Goal: Transaction & Acquisition: Book appointment/travel/reservation

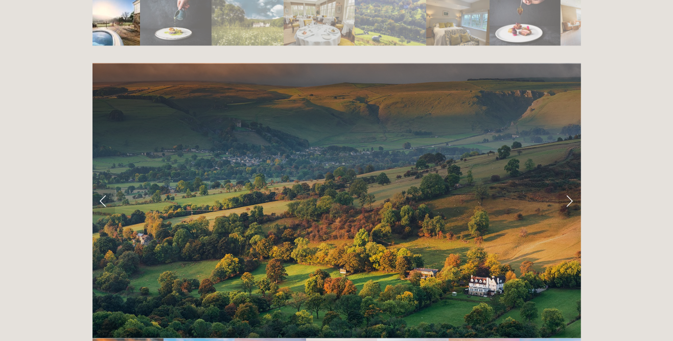
scroll to position [1993, 0]
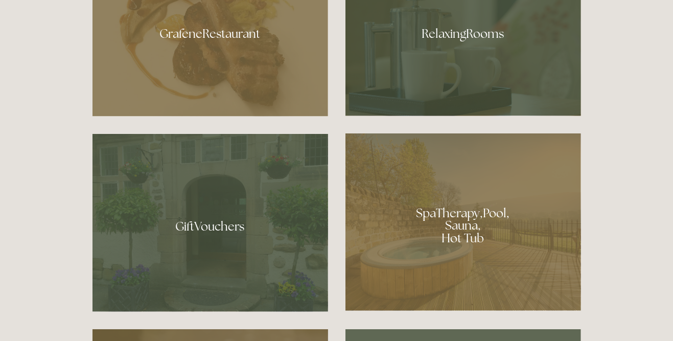
scroll to position [654, 0]
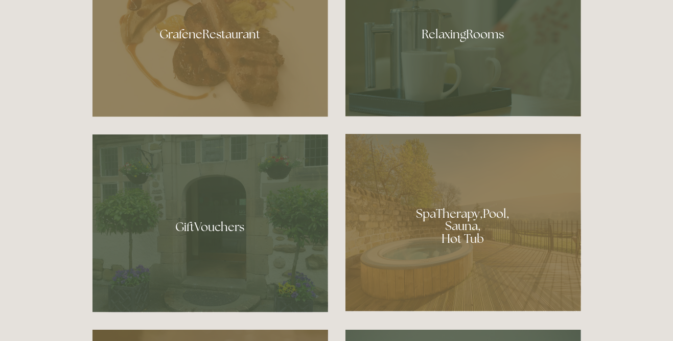
click at [532, 117] on div at bounding box center [463, 31] width 236 height 172
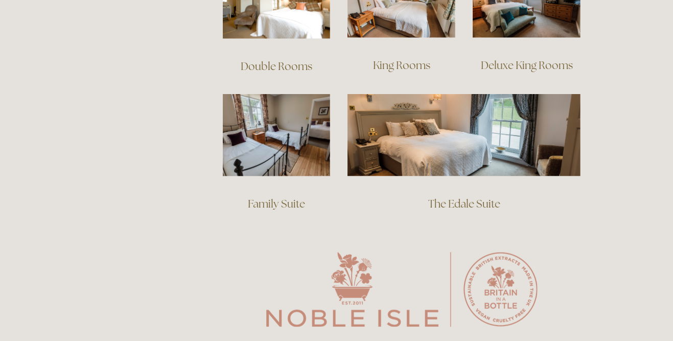
scroll to position [785, 0]
click at [275, 39] on img at bounding box center [277, 2] width 108 height 73
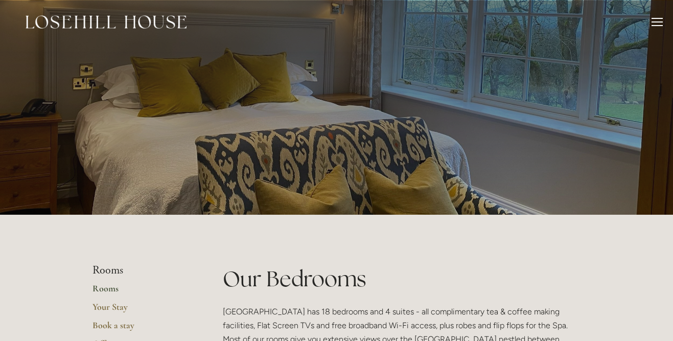
scroll to position [785, 0]
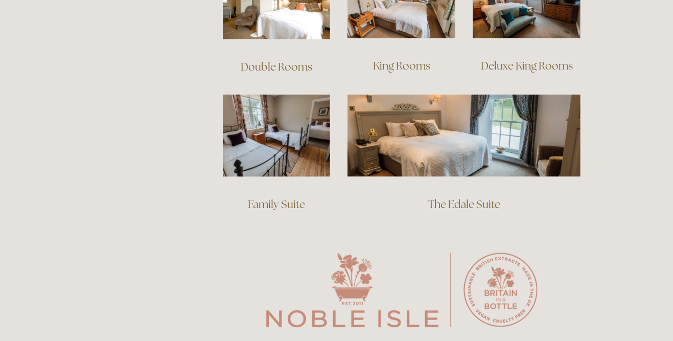
click at [386, 38] on img at bounding box center [402, 2] width 108 height 72
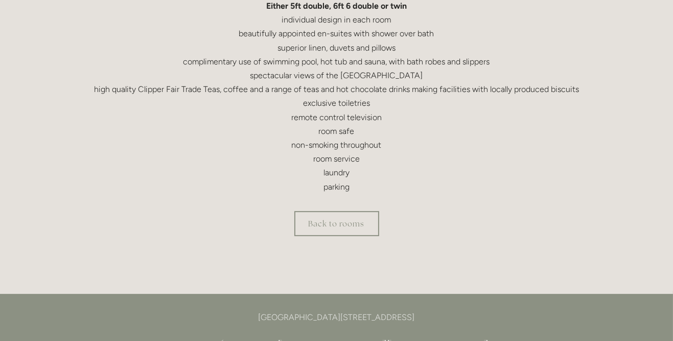
scroll to position [359, 0]
click at [364, 236] on link "Back to rooms" at bounding box center [336, 223] width 85 height 25
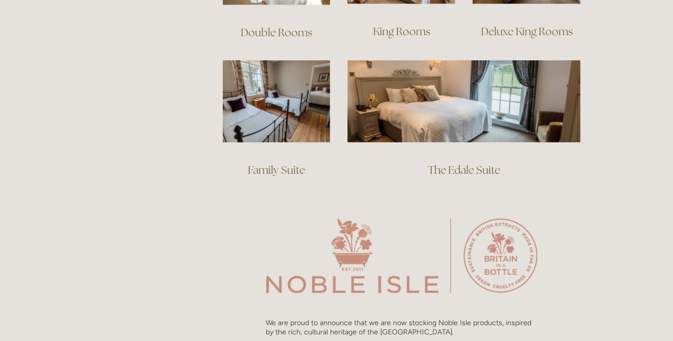
scroll to position [819, 0]
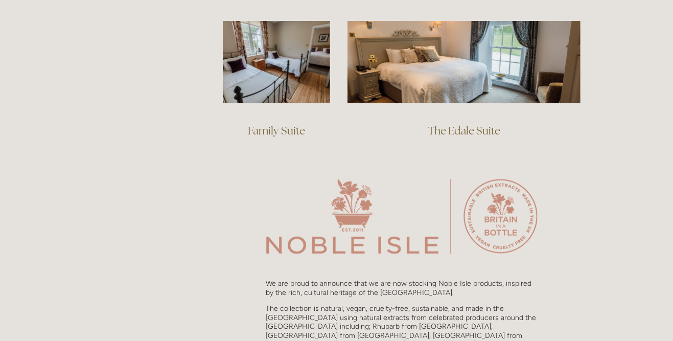
click at [299, 103] on img at bounding box center [277, 62] width 108 height 82
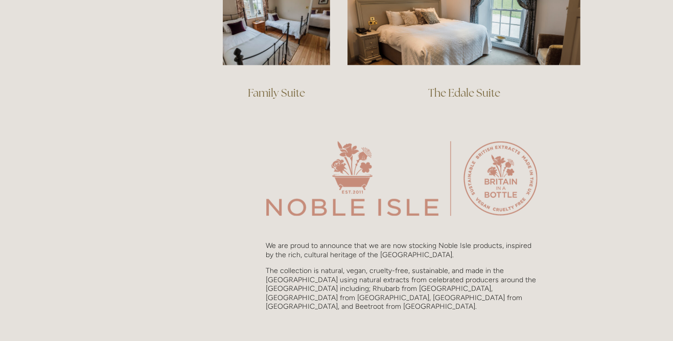
scroll to position [902, 0]
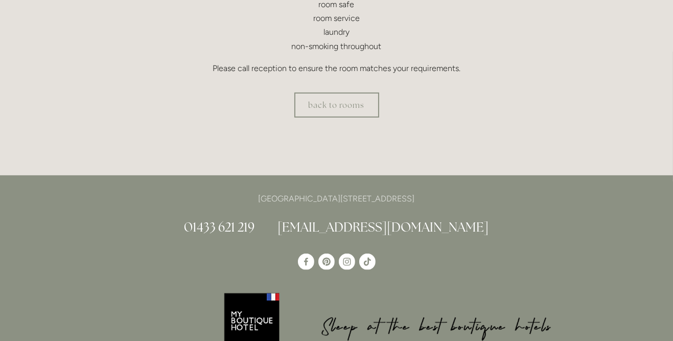
scroll to position [469, 0]
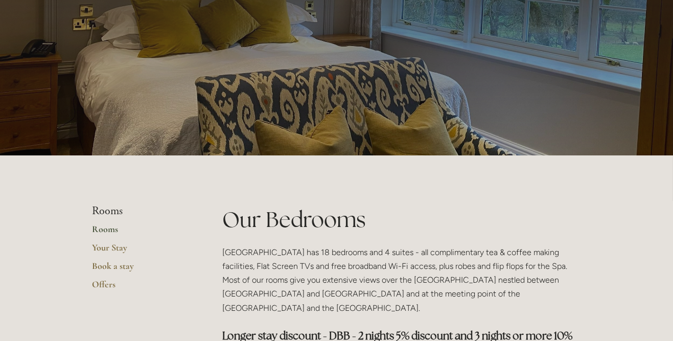
scroll to position [64, 0]
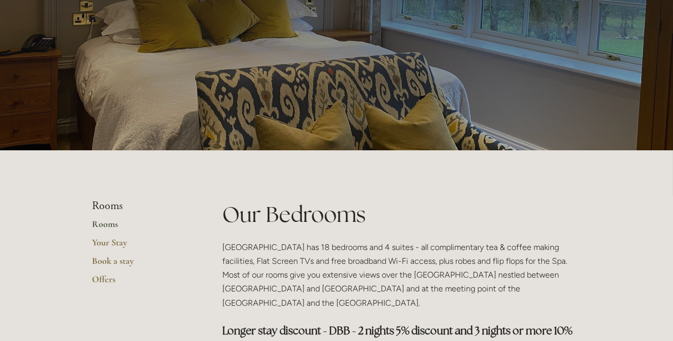
click at [117, 292] on link "Offers" at bounding box center [142, 282] width 98 height 18
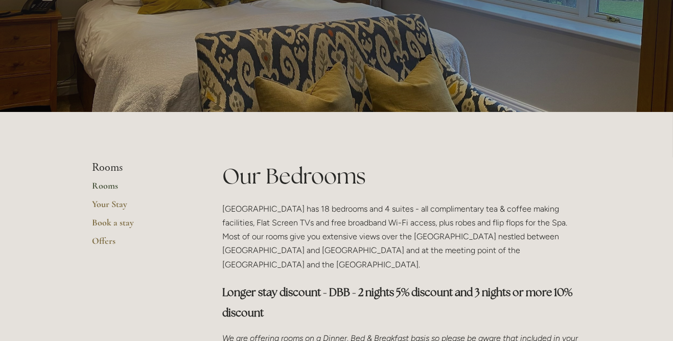
scroll to position [107, 0]
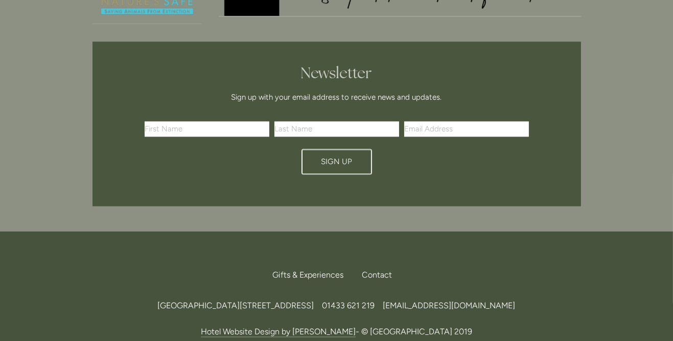
scroll to position [2424, 0]
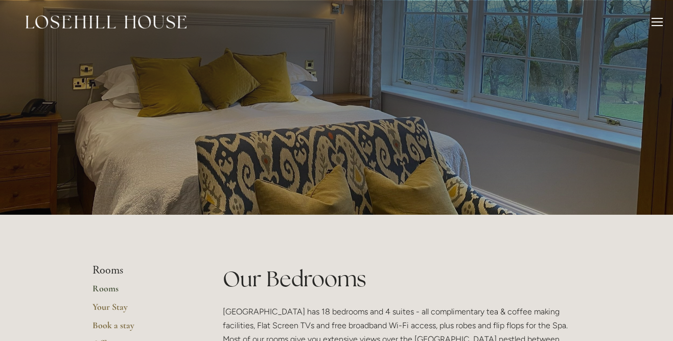
scroll to position [107, 0]
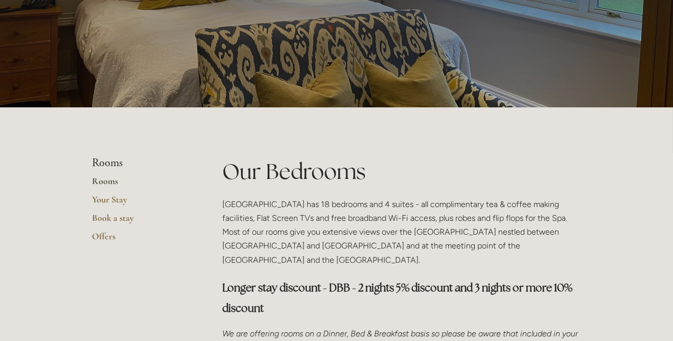
click at [127, 212] on link "Your Stay" at bounding box center [142, 203] width 98 height 18
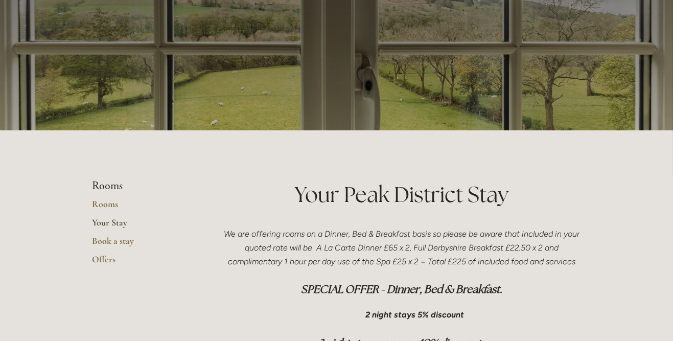
scroll to position [88, 0]
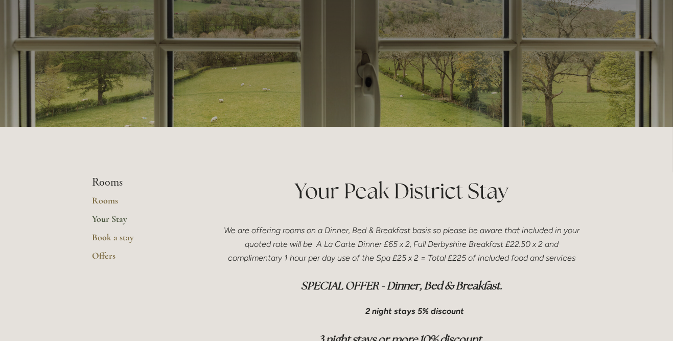
click at [148, 250] on link "Book a stay" at bounding box center [142, 241] width 98 height 18
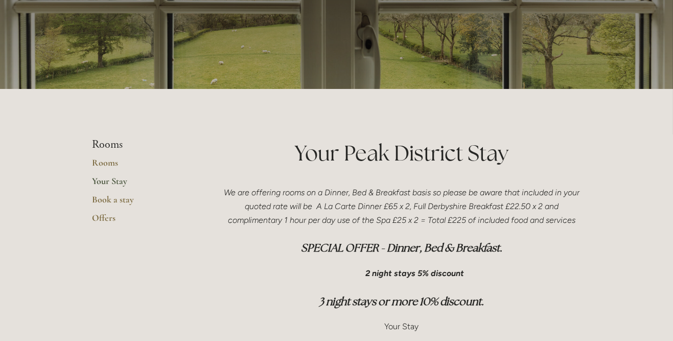
scroll to position [131, 0]
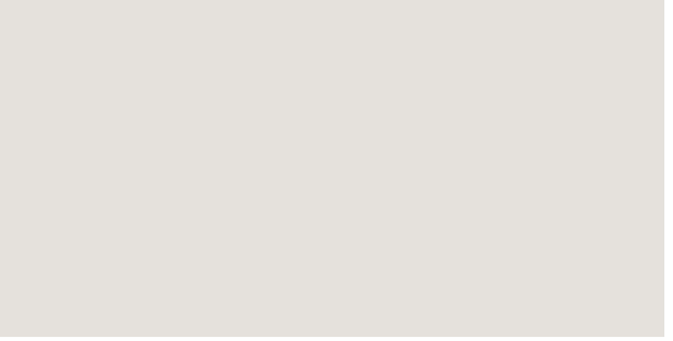
scroll to position [685, 0]
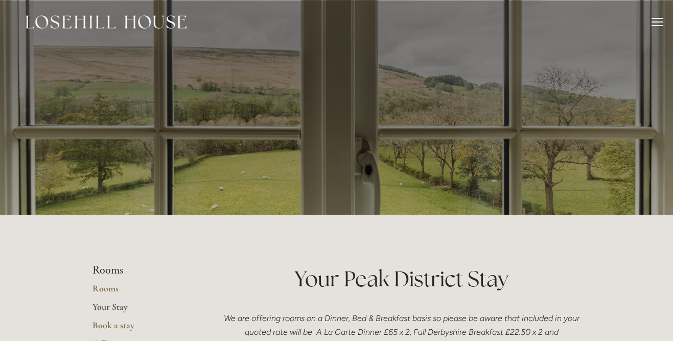
scroll to position [131, 0]
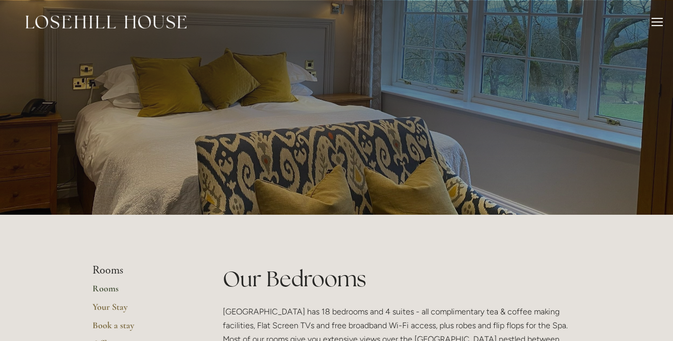
scroll to position [107, 0]
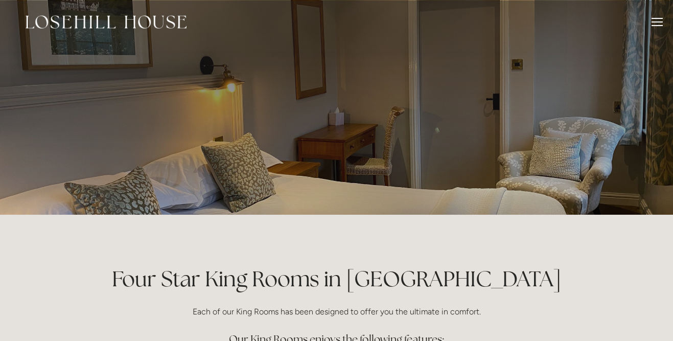
scroll to position [402, 0]
